Goal: Information Seeking & Learning: Learn about a topic

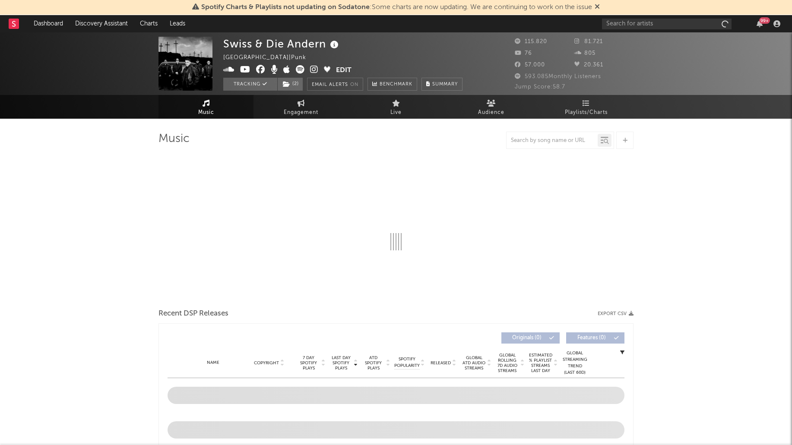
select select "6m"
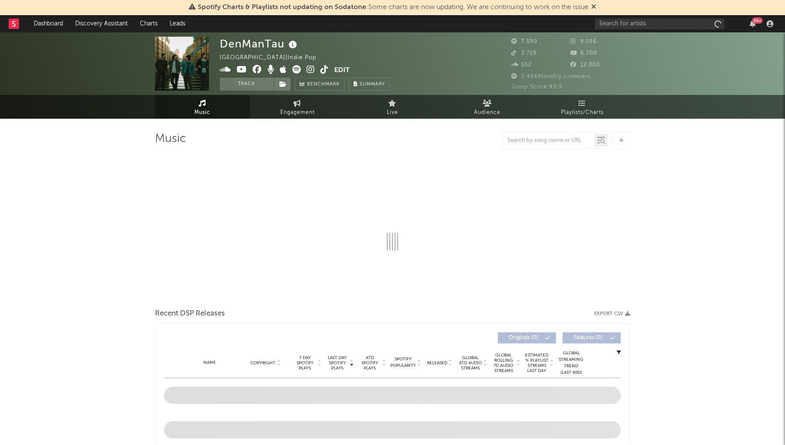
select select "6m"
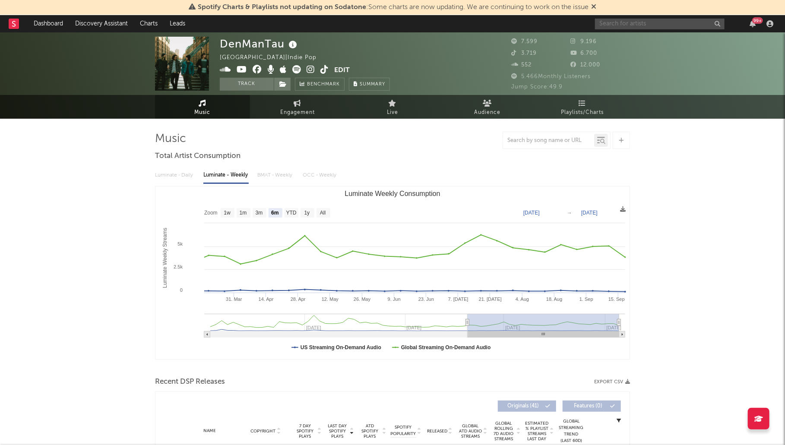
click at [671, 24] on input "text" at bounding box center [660, 24] width 130 height 11
type input "fatoni"
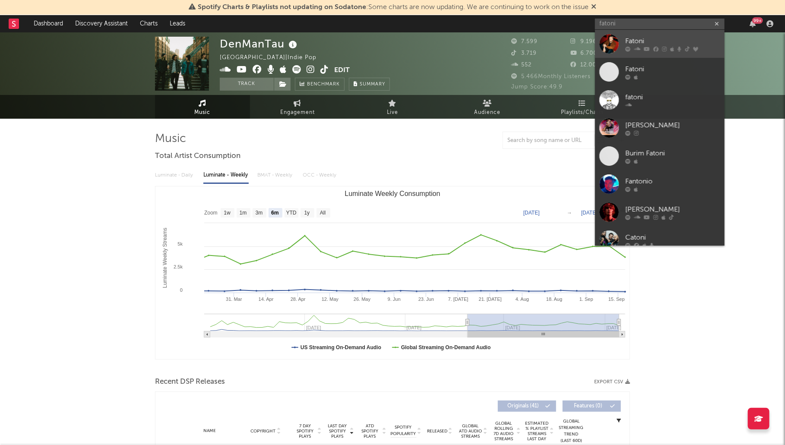
click at [660, 34] on link "Fatoni" at bounding box center [660, 44] width 130 height 28
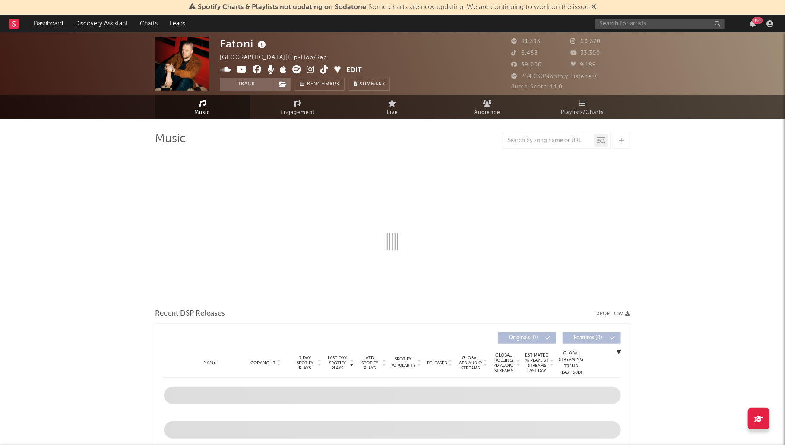
select select "6m"
